Goal: Obtain resource: Obtain resource

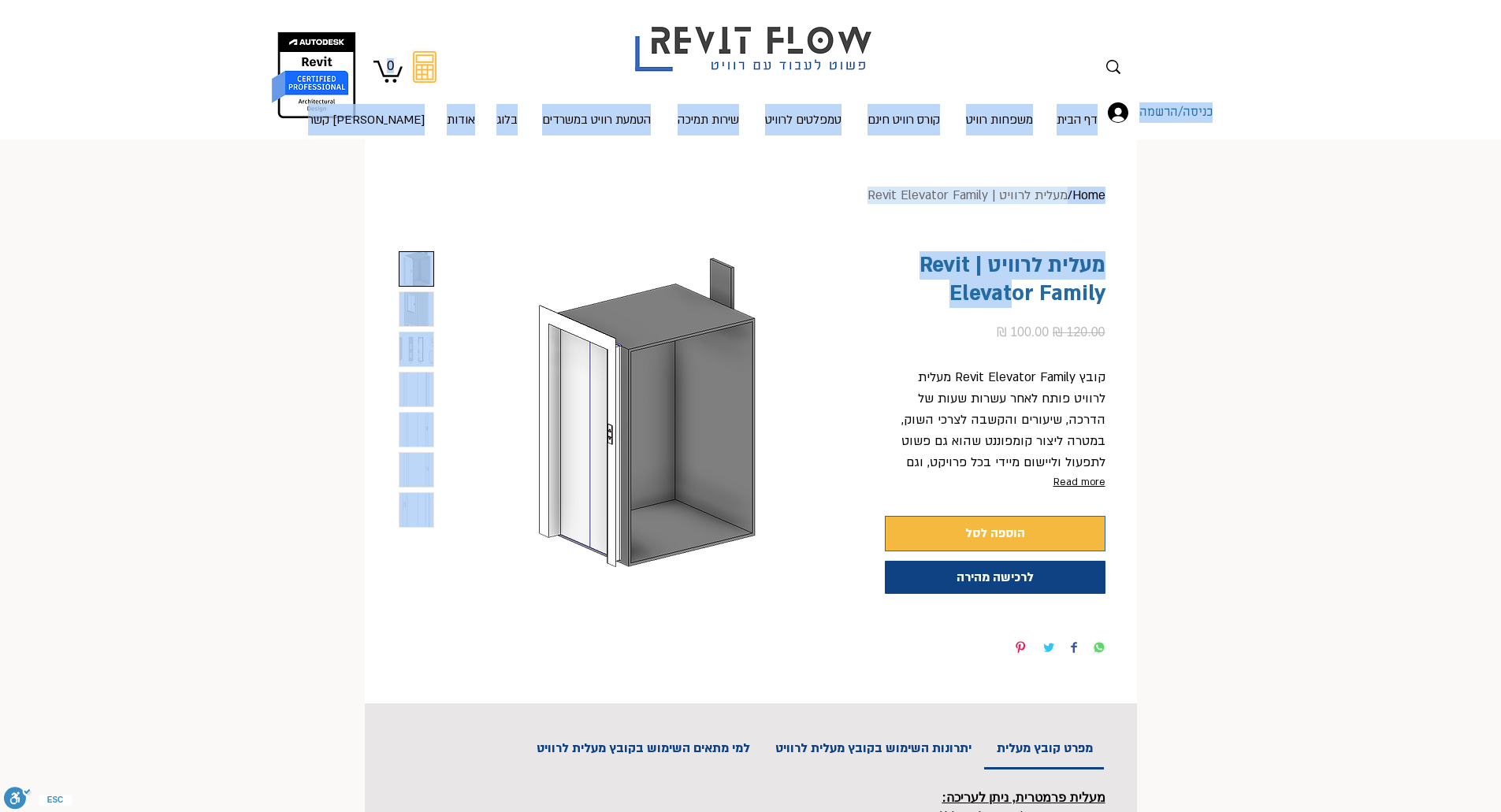
drag, startPoint x: 923, startPoint y: 262, endPoint x: 1015, endPoint y: 293, distance: 97.1
click at [1062, 299] on h1 "מעלית לרוויט | Revit Elevator Family" at bounding box center [994, 279] width 220 height 57
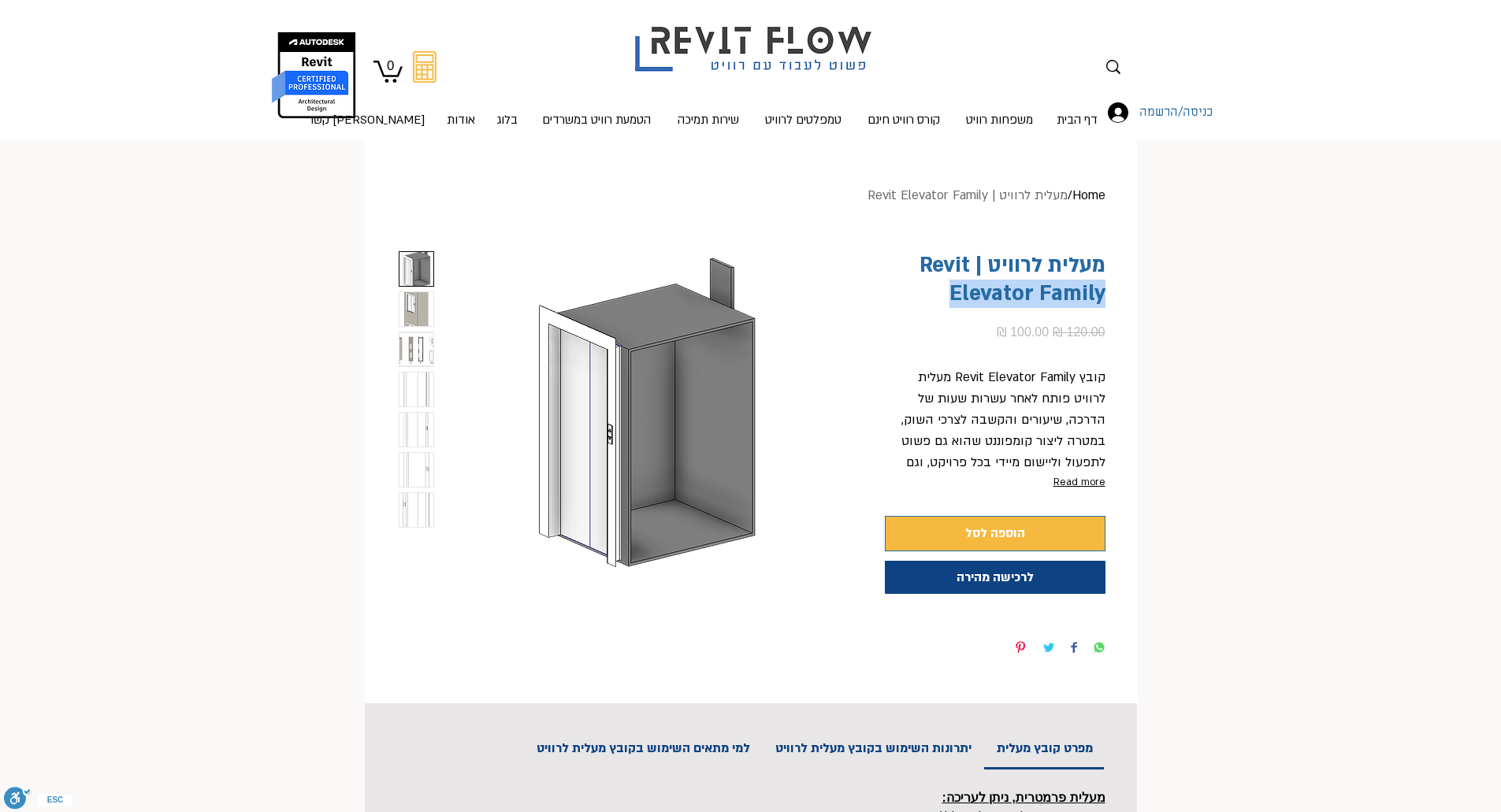
drag, startPoint x: 1099, startPoint y: 291, endPoint x: 934, endPoint y: 291, distance: 165.0
click at [934, 291] on h1 "מעלית לרוויט | Revit Elevator Family" at bounding box center [994, 279] width 220 height 57
click at [973, 294] on h1 "מעלית לרוויט | Revit Elevator Family" at bounding box center [994, 279] width 220 height 57
click at [973, 293] on h1 "מעלית לרוויט | Revit Elevator Family" at bounding box center [994, 279] width 220 height 57
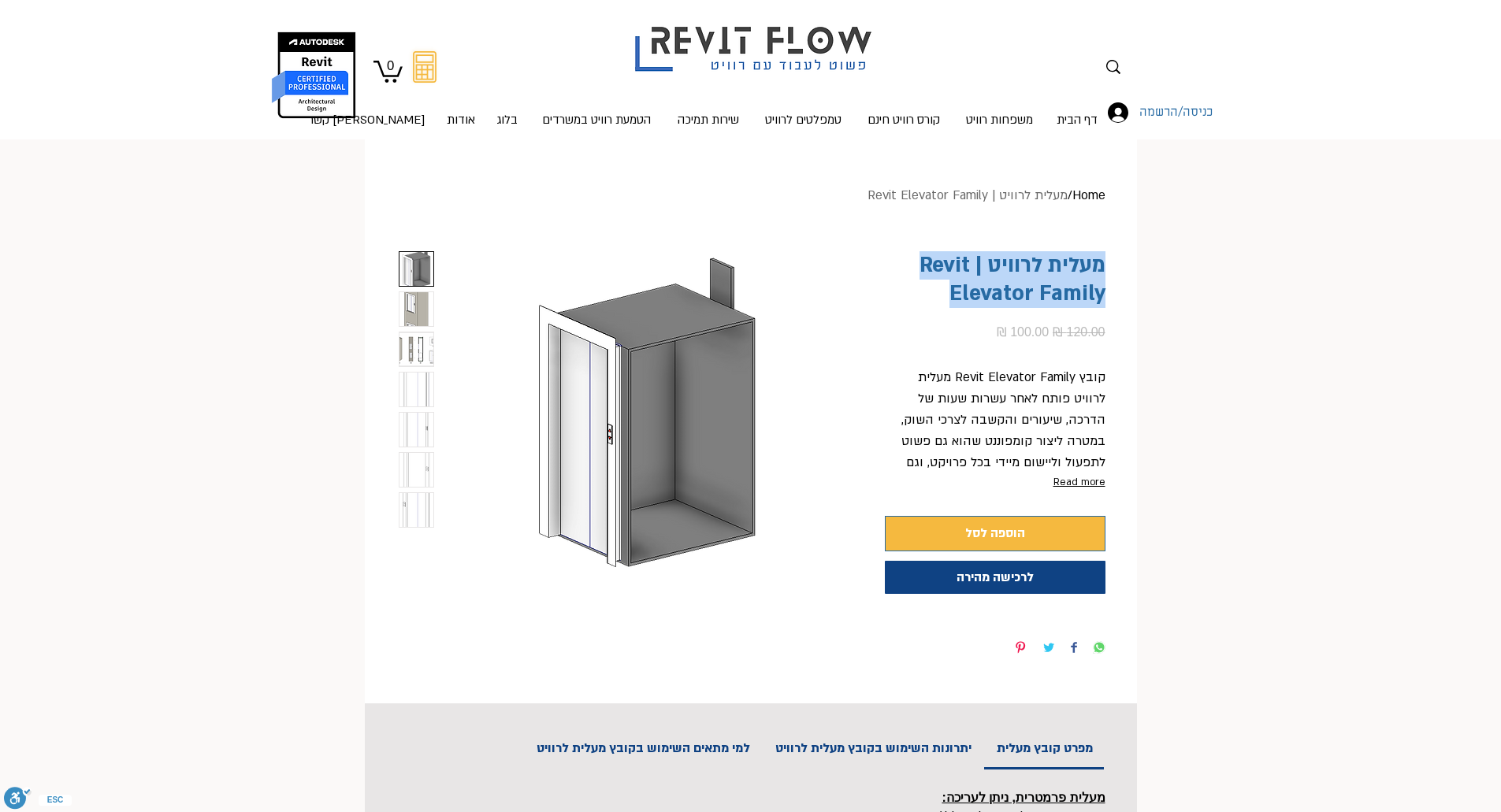
click at [1035, 302] on h1 "מעלית לרוויט | Revit Elevator Family" at bounding box center [994, 279] width 220 height 57
click at [1035, 301] on h1 "מעלית לרוויט | Revit Elevator Family" at bounding box center [994, 279] width 220 height 57
click at [1024, 301] on h1 "מעלית לרוויט | Revit Elevator Family" at bounding box center [994, 279] width 220 height 57
drag, startPoint x: 1029, startPoint y: 298, endPoint x: 946, endPoint y: 302, distance: 83.1
click at [946, 302] on h1 "מעלית לרוויט | Revit Elevator Family" at bounding box center [994, 279] width 220 height 57
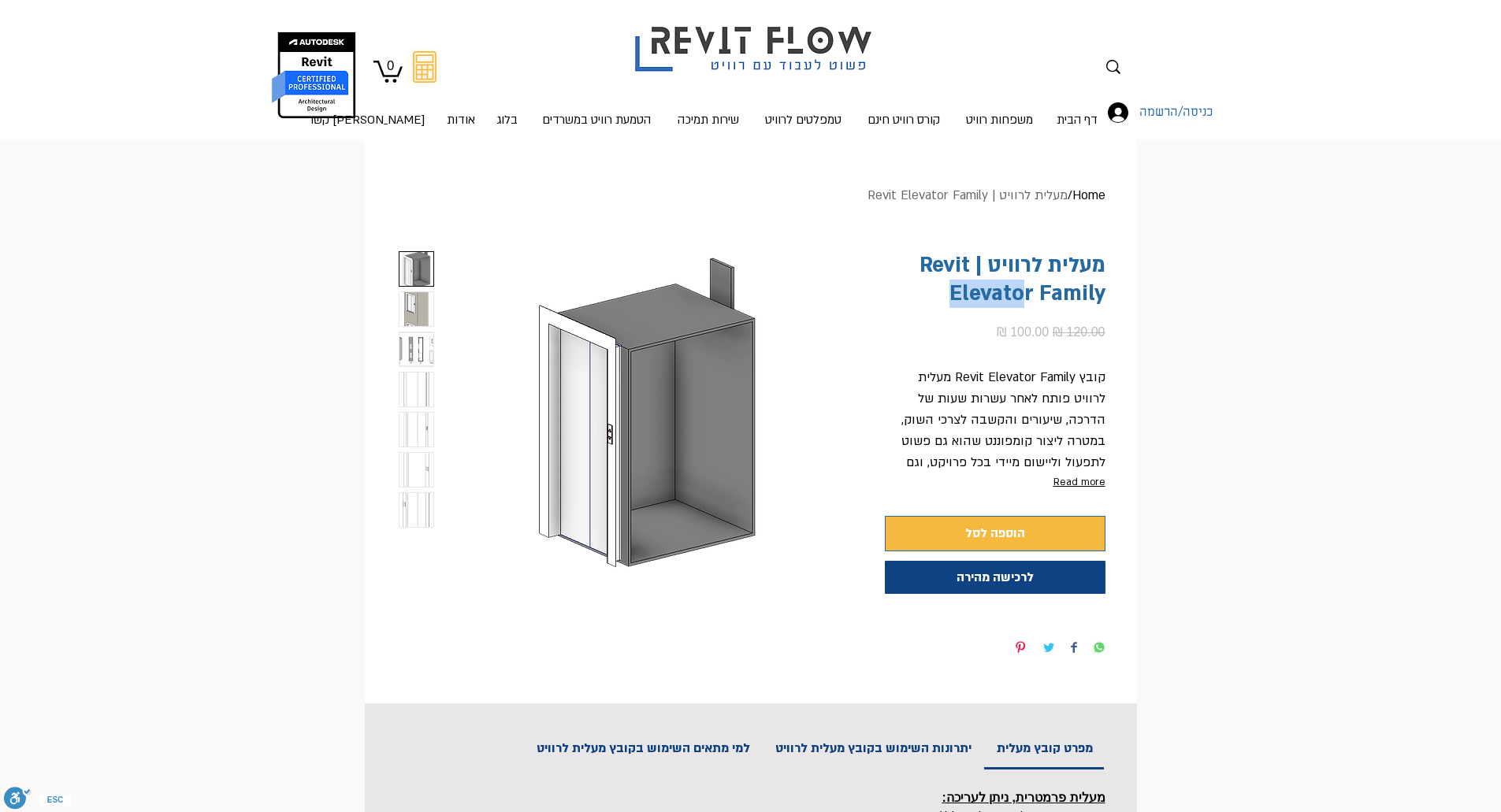
click at [1109, 296] on div "Home / מעלית לרוויט | Revit Elevator Family מעלית לרוויט | Revit Elevator Famil…" at bounding box center [750, 421] width 772 height 501
click at [1030, 293] on h1 "מעלית לרוויט | Revit Elevator Family" at bounding box center [994, 279] width 220 height 57
drag, startPoint x: 1031, startPoint y: 293, endPoint x: 947, endPoint y: 298, distance: 84.1
click at [947, 298] on h1 "מעלית לרוויט | Revit Elevator Family" at bounding box center [994, 279] width 220 height 57
copy h1 "Elevator"
